Goal: Task Accomplishment & Management: Manage account settings

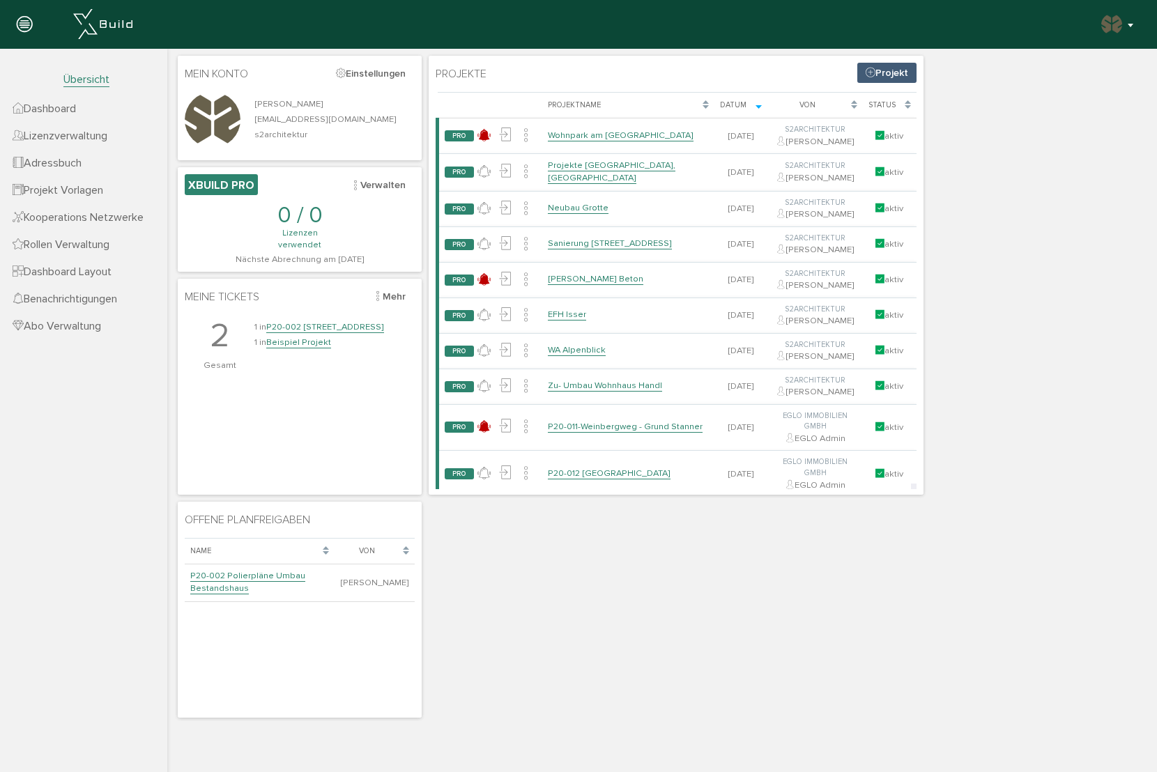
click at [1132, 26] on button "button" at bounding box center [1118, 24] width 36 height 21
click at [1100, 84] on link "Konto deaktivieren" at bounding box center [1069, 88] width 132 height 22
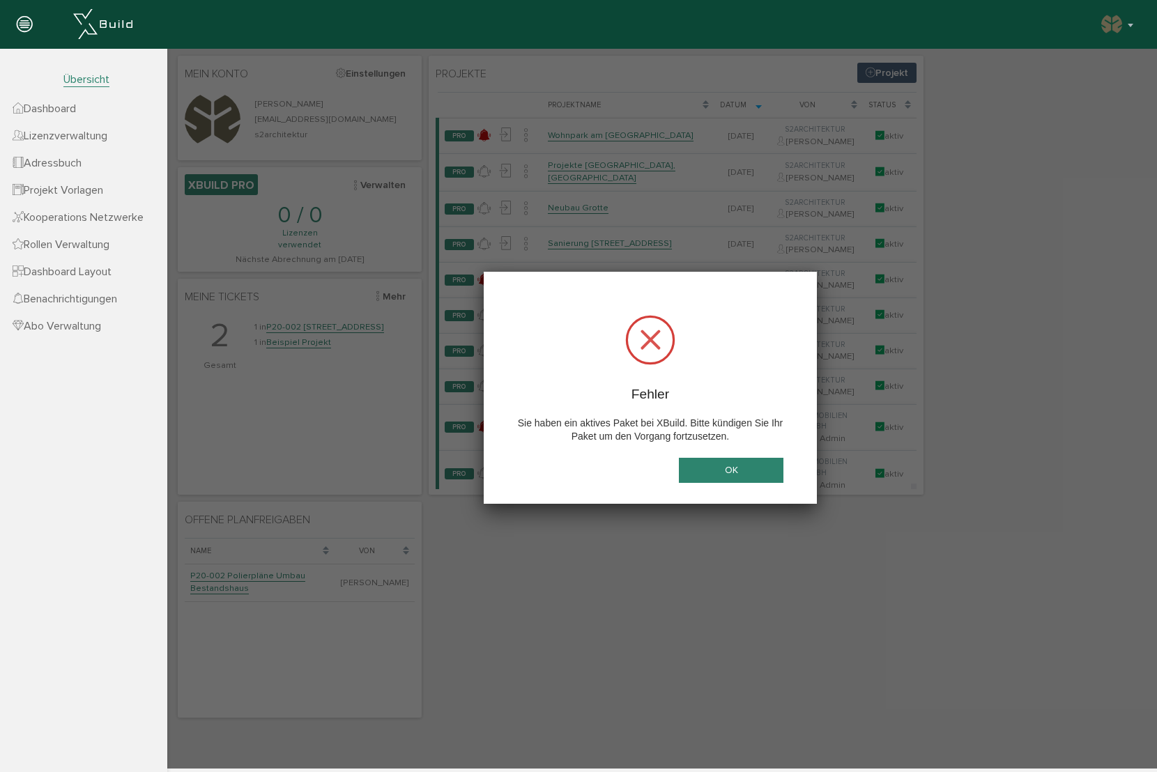
click at [737, 470] on button "OK" at bounding box center [731, 471] width 105 height 26
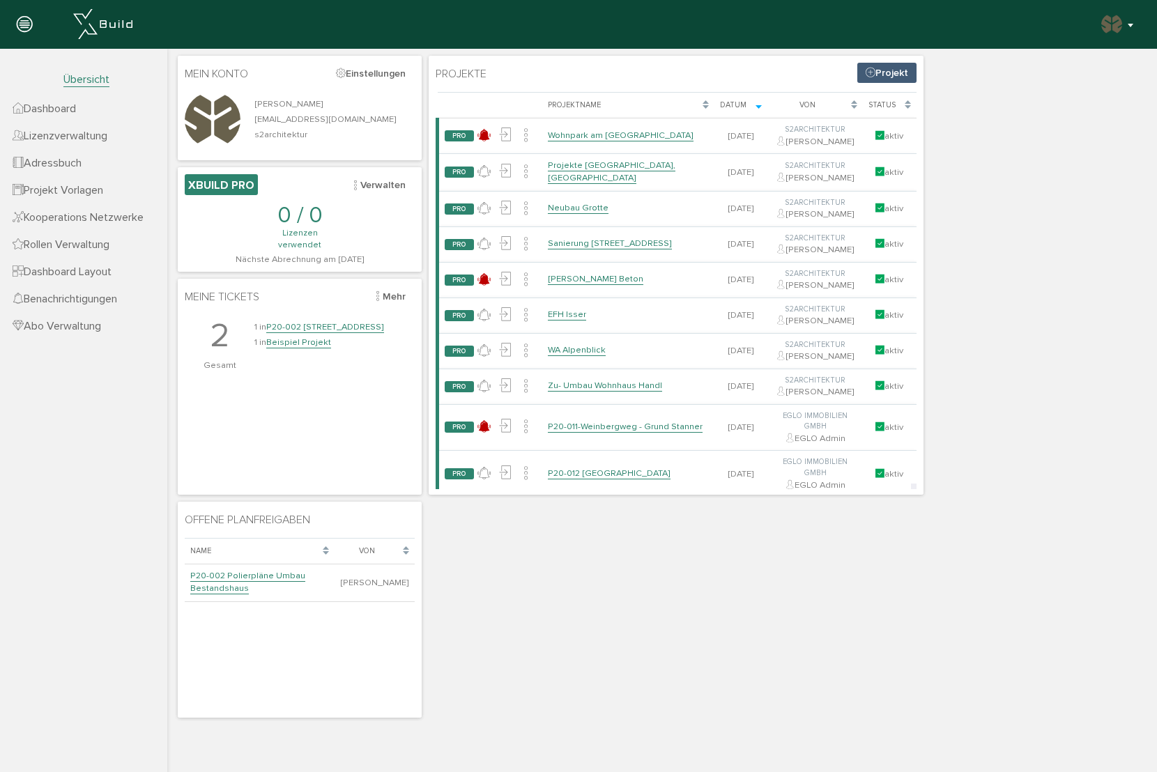
click at [1130, 24] on button "button" at bounding box center [1118, 24] width 36 height 21
click at [1061, 127] on link "über XBuild" at bounding box center [1069, 130] width 132 height 22
click at [1119, 28] on img "button" at bounding box center [1111, 24] width 22 height 22
click at [1085, 127] on link "über XBuild" at bounding box center [1069, 130] width 132 height 22
click at [27, 22] on icon at bounding box center [24, 25] width 15 height 20
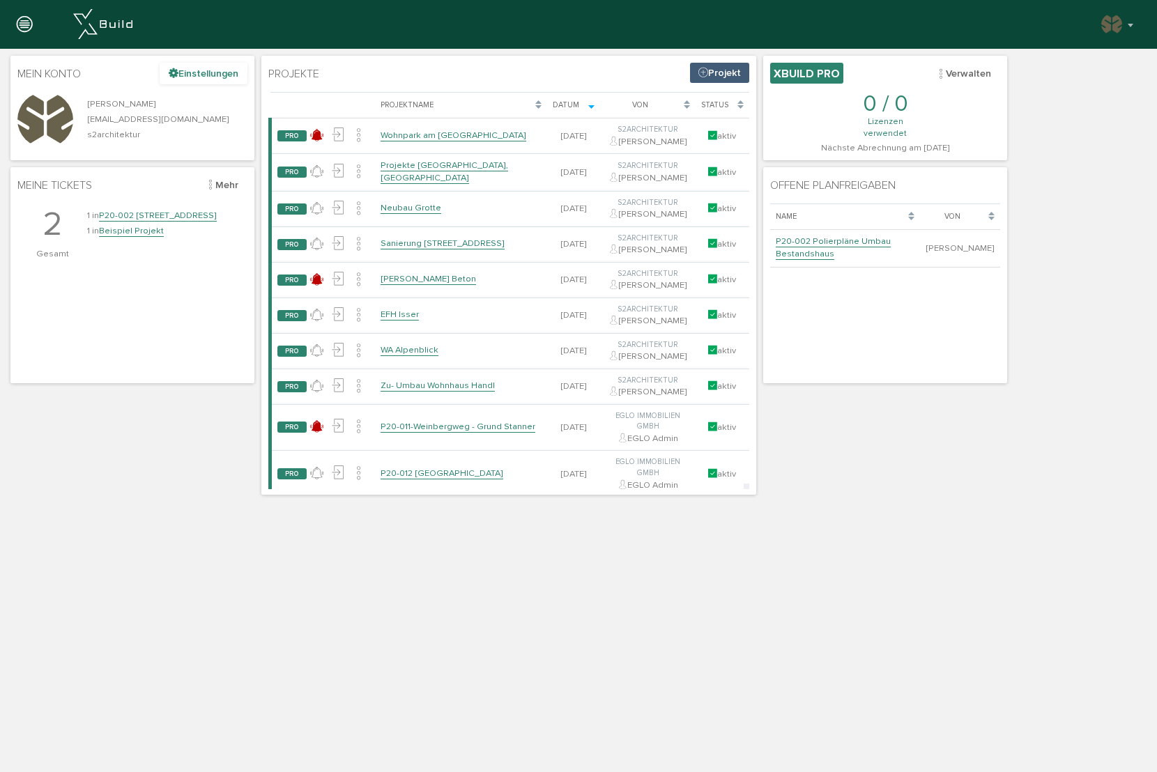
click at [199, 77] on button "Einstellungen" at bounding box center [204, 74] width 88 height 22
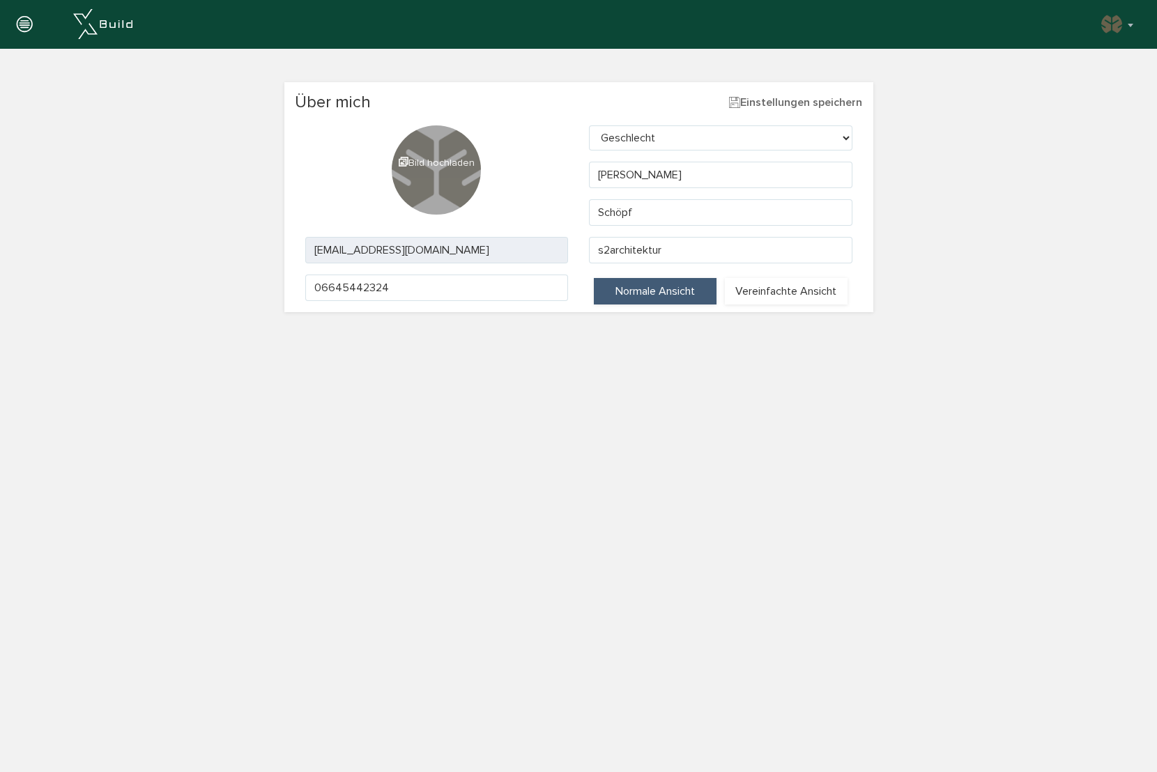
click at [27, 22] on icon at bounding box center [24, 25] width 15 height 20
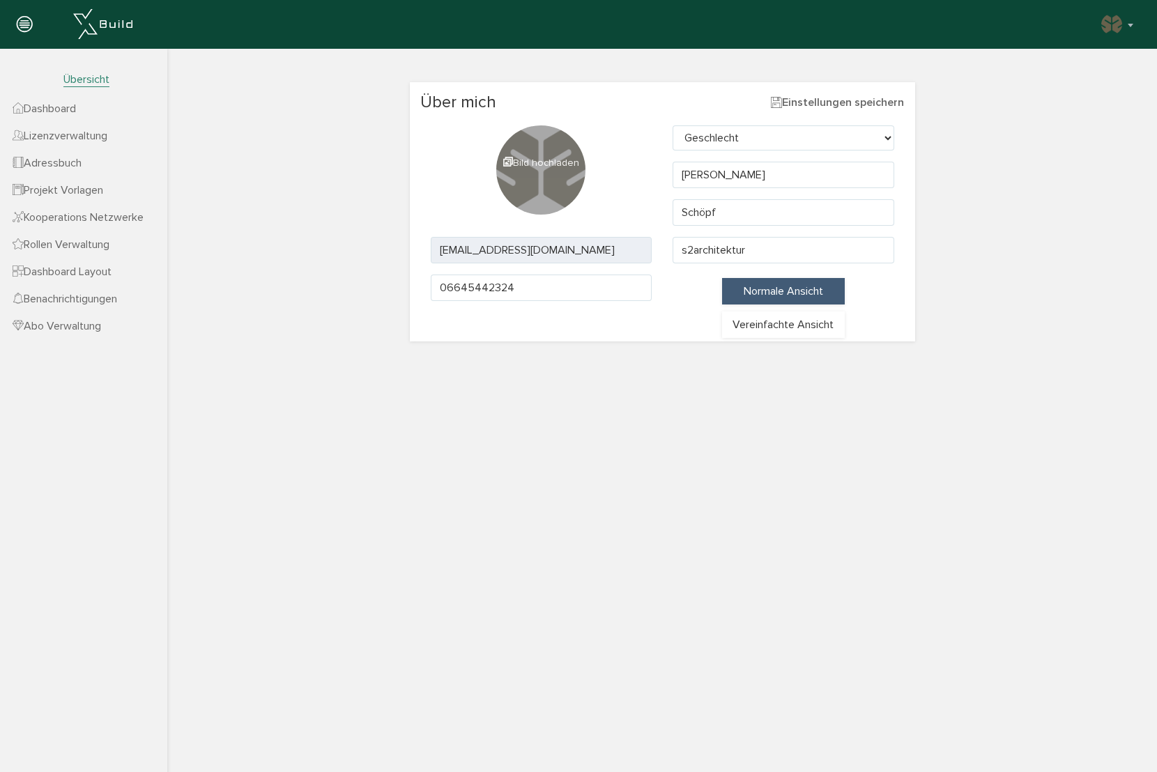
click at [60, 319] on span "Abo Verwaltung" at bounding box center [57, 326] width 89 height 14
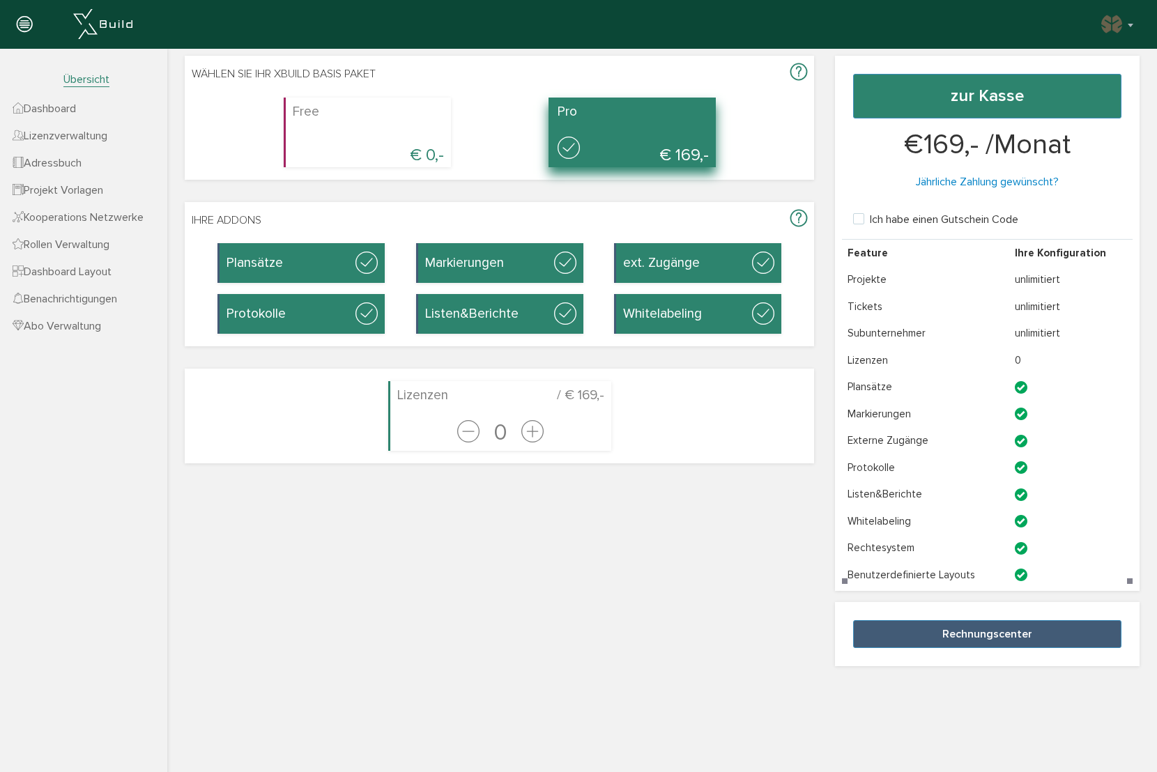
click at [100, 136] on span "Lizenzverwaltung" at bounding box center [60, 136] width 95 height 14
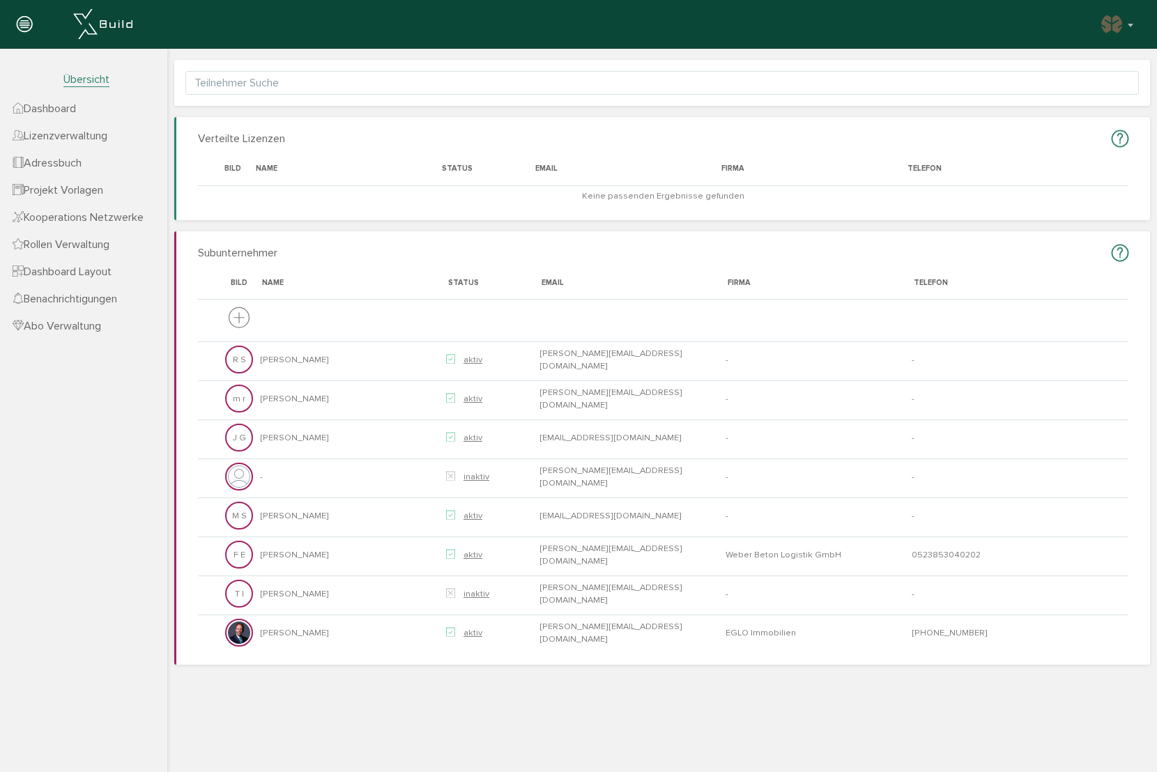
click at [101, 321] on span "Abo Verwaltung" at bounding box center [57, 326] width 89 height 14
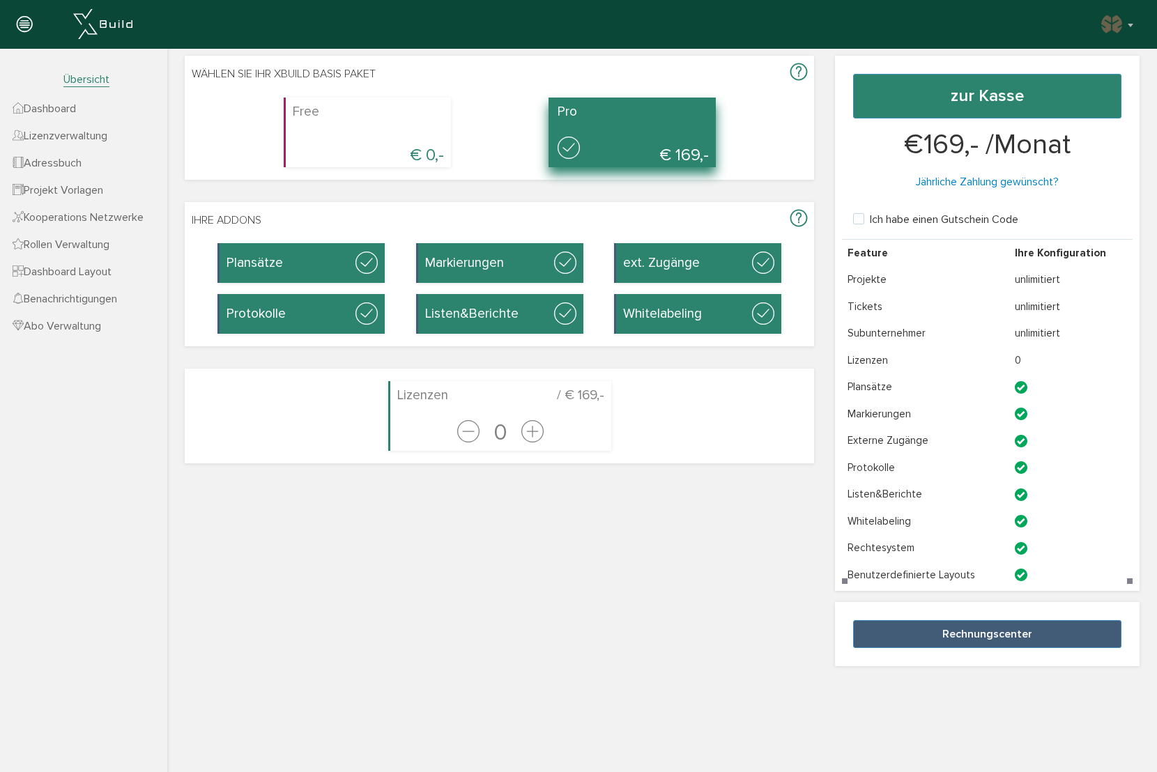
click at [1006, 627] on button "Rechnungscenter" at bounding box center [987, 634] width 268 height 28
